Goal: Answer question/provide support

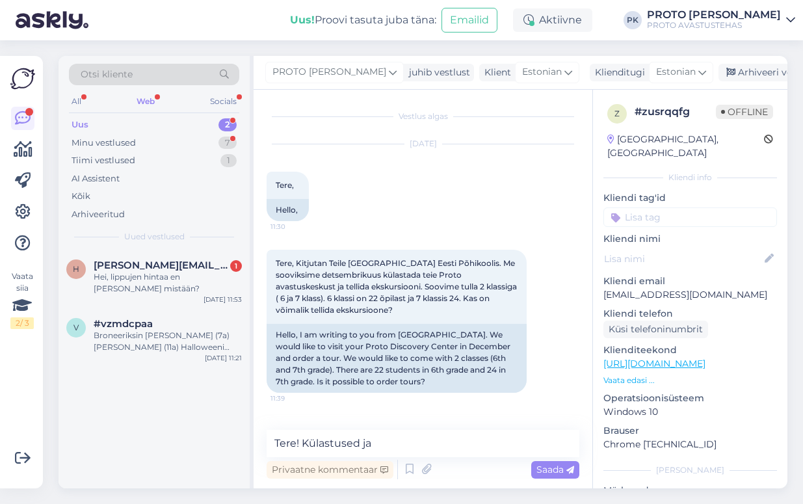
click at [140, 101] on div "Web" at bounding box center [145, 101] width 23 height 17
click at [142, 278] on div "Hei, lippujen hintaa en [PERSON_NAME] mistään?" at bounding box center [168, 282] width 148 height 23
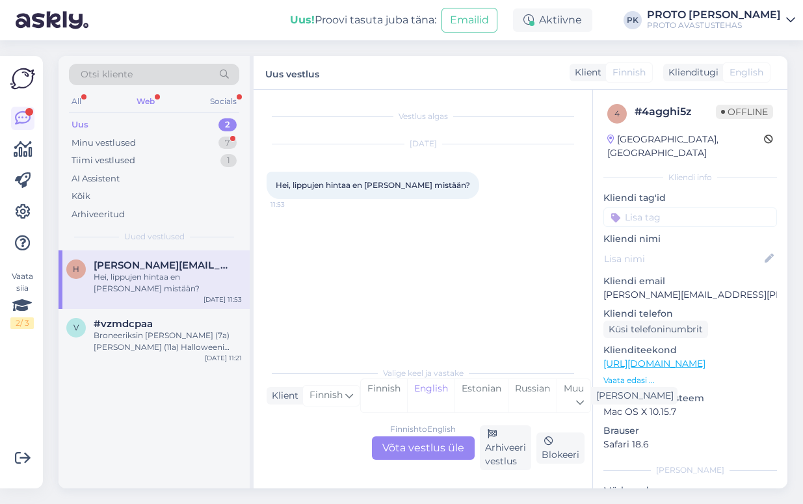
click at [425, 447] on div "Finnish to English Võta vestlus üle" at bounding box center [423, 447] width 103 height 23
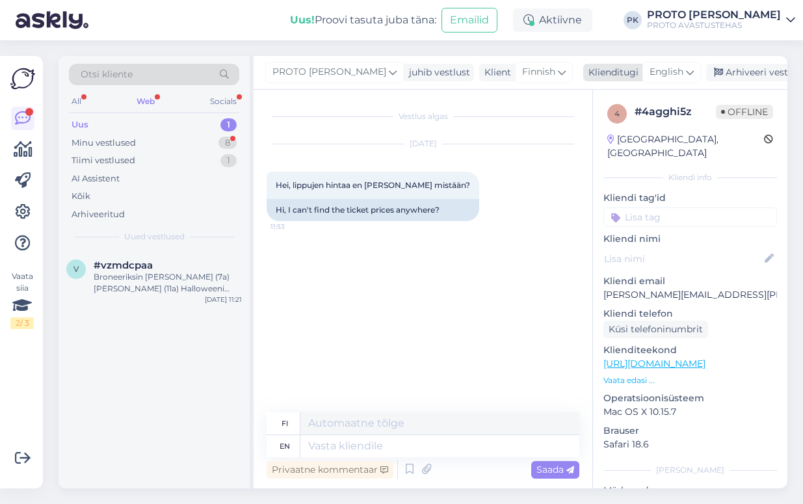
click at [649, 72] on span "English" at bounding box center [666, 72] width 34 height 14
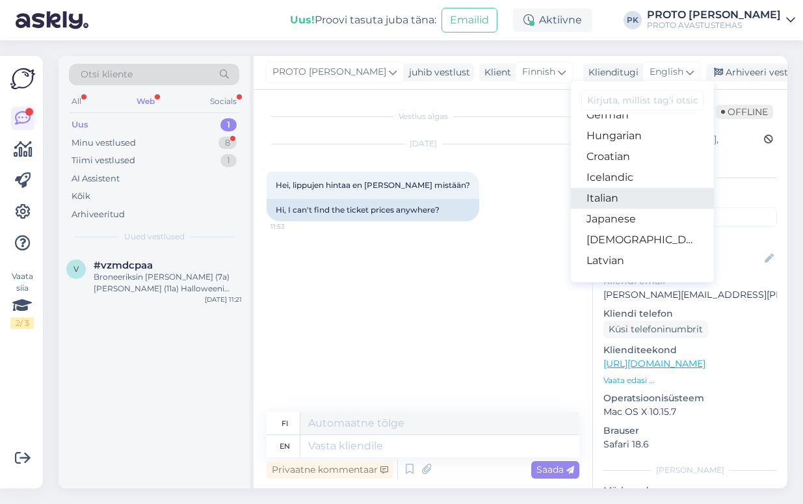
scroll to position [163, 0]
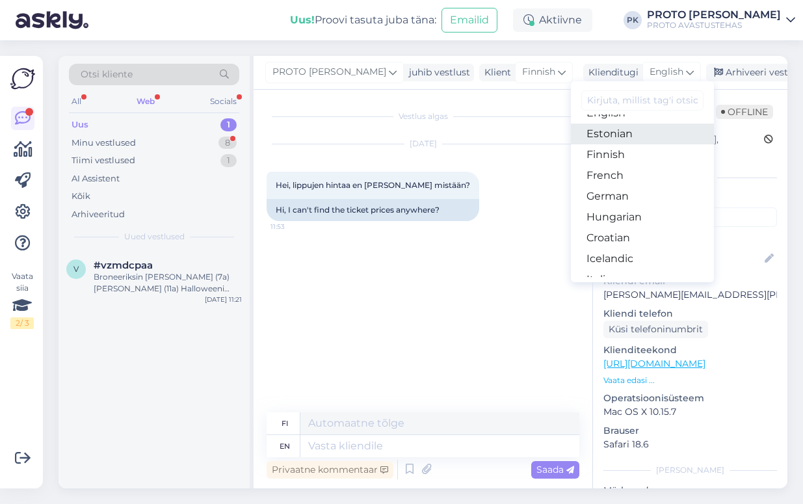
click at [582, 135] on link "Estonian" at bounding box center [642, 134] width 143 height 21
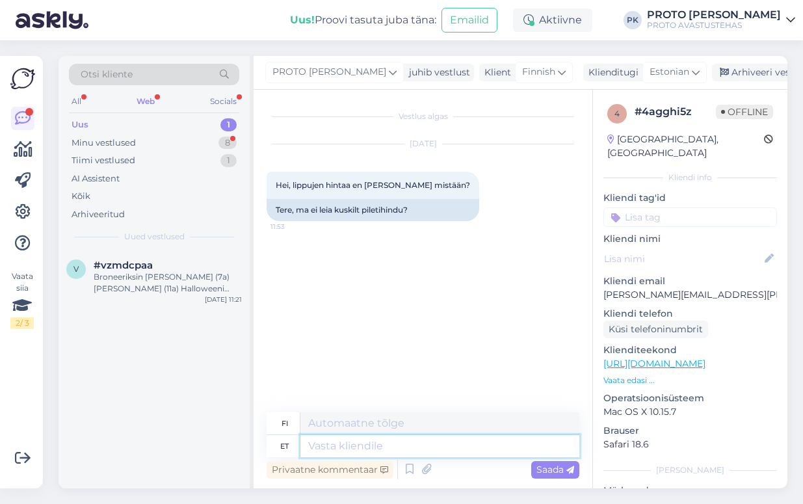
click at [313, 440] on textarea at bounding box center [439, 446] width 279 height 22
paste textarea "[URL][DOMAIN_NAME][PERSON_NAME]"
type textarea "[URL][DOMAIN_NAME][PERSON_NAME]"
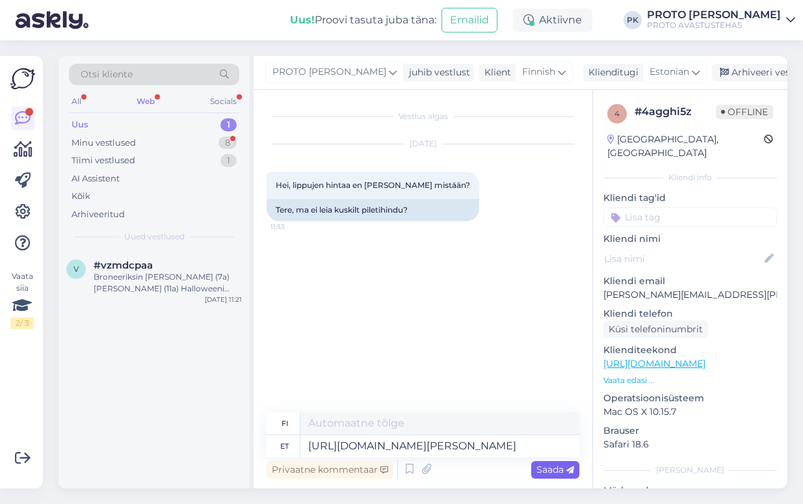
type textarea "[URL][DOMAIN_NAME][PERSON_NAME]"
click at [560, 465] on span "Saada" at bounding box center [555, 470] width 38 height 12
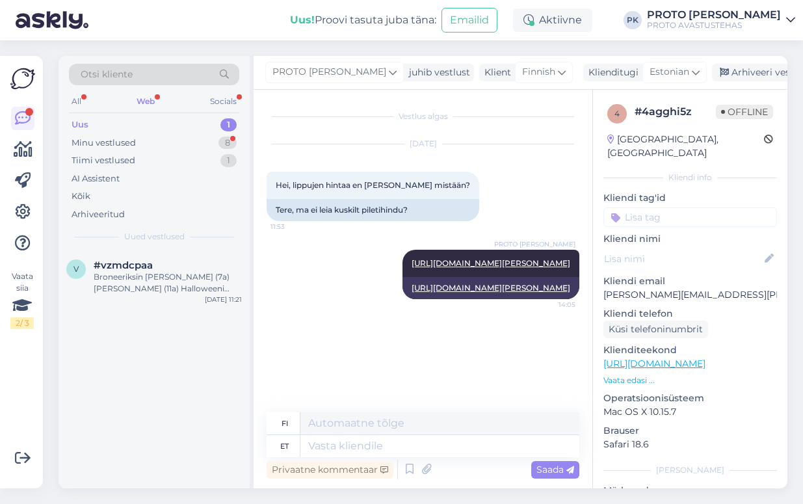
click at [144, 98] on div "Web" at bounding box center [145, 101] width 23 height 17
click at [131, 273] on div "Broneeriksin [PERSON_NAME] (7a) [PERSON_NAME] (11a) Halloweeni laagrisse koha 2…" at bounding box center [168, 282] width 148 height 23
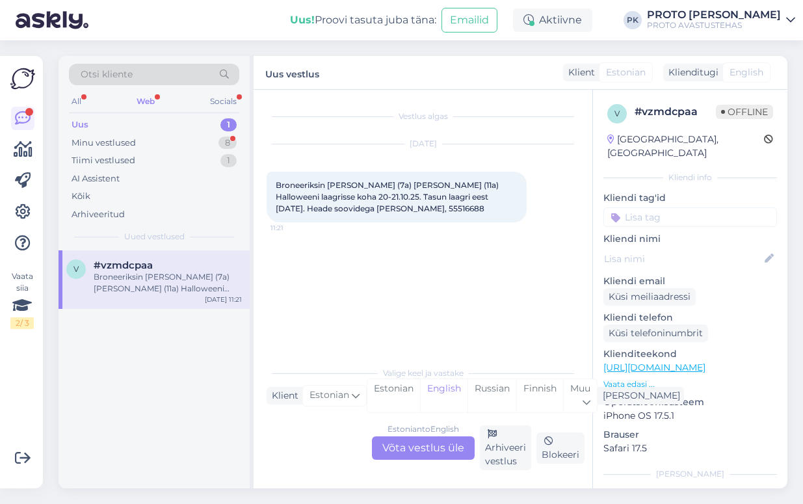
click at [427, 443] on div "Estonian to English Võta vestlus üle" at bounding box center [423, 447] width 103 height 23
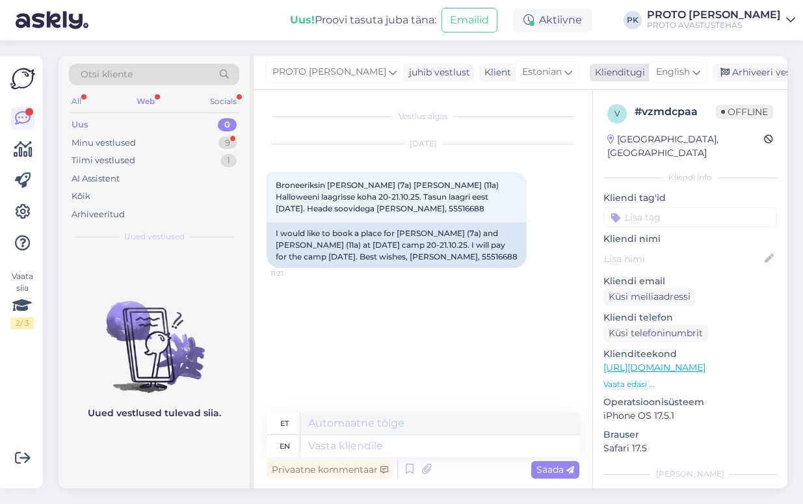
click at [692, 70] on icon at bounding box center [696, 72] width 8 height 14
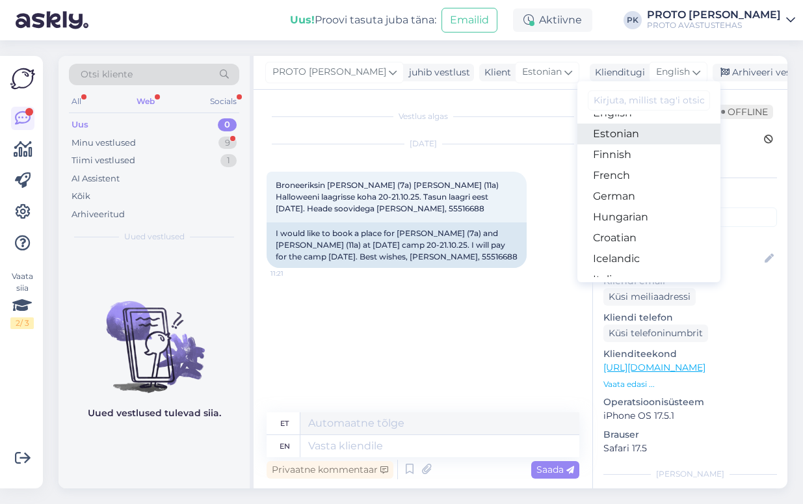
click at [593, 130] on link "Estonian" at bounding box center [648, 134] width 143 height 21
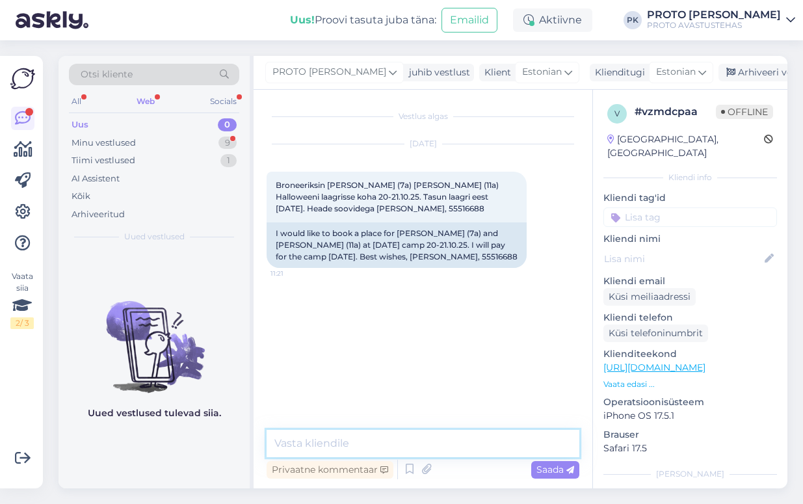
click at [304, 443] on textarea at bounding box center [423, 443] width 313 height 27
type textarea "Tere! Lapsed on broneeringusse lisatud."
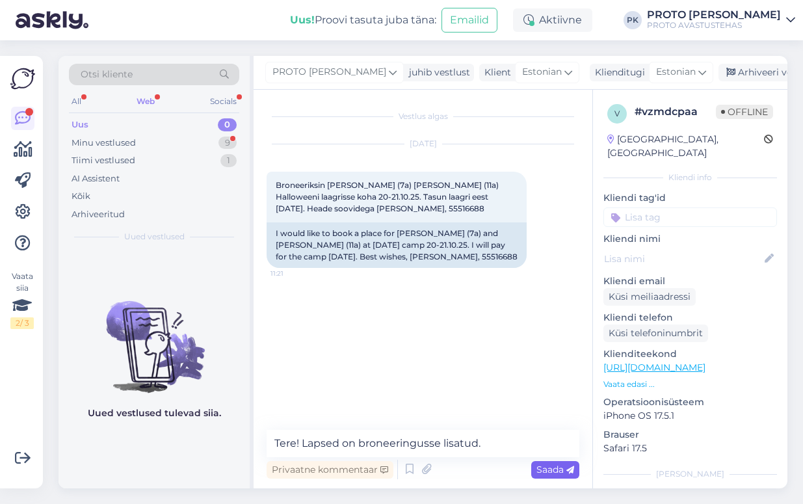
click at [560, 465] on span "Saada" at bounding box center [555, 470] width 38 height 12
